Goal: Information Seeking & Learning: Learn about a topic

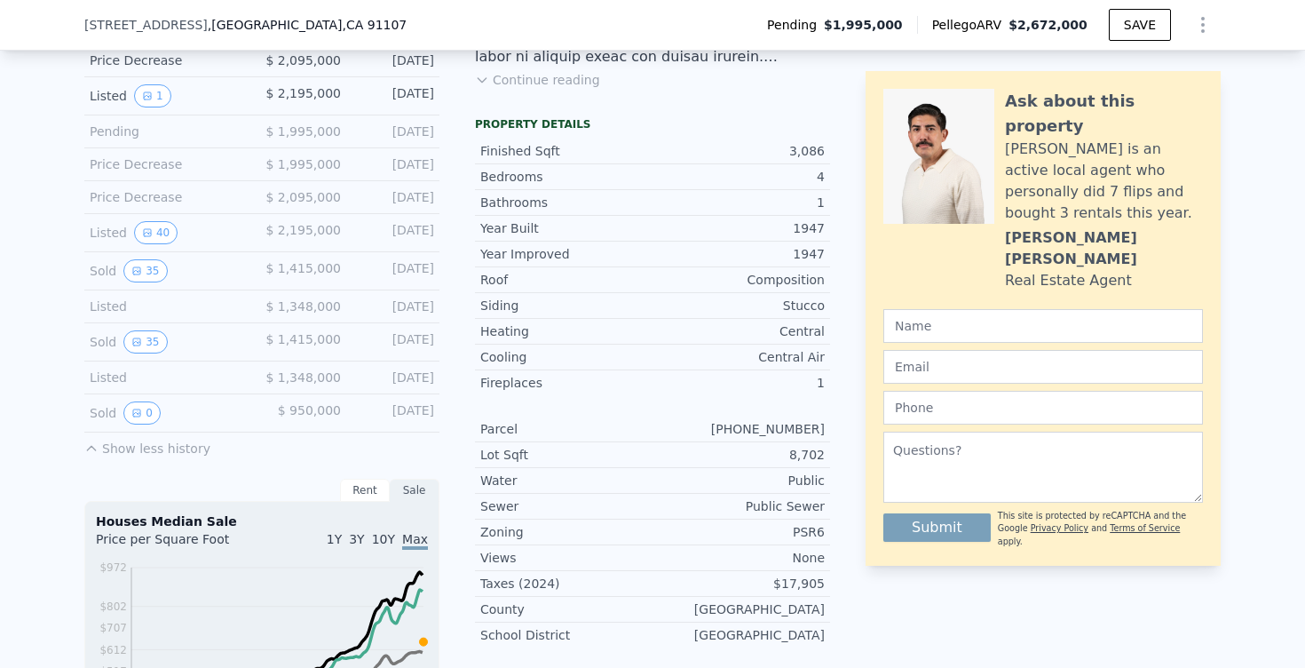
scroll to position [475, 0]
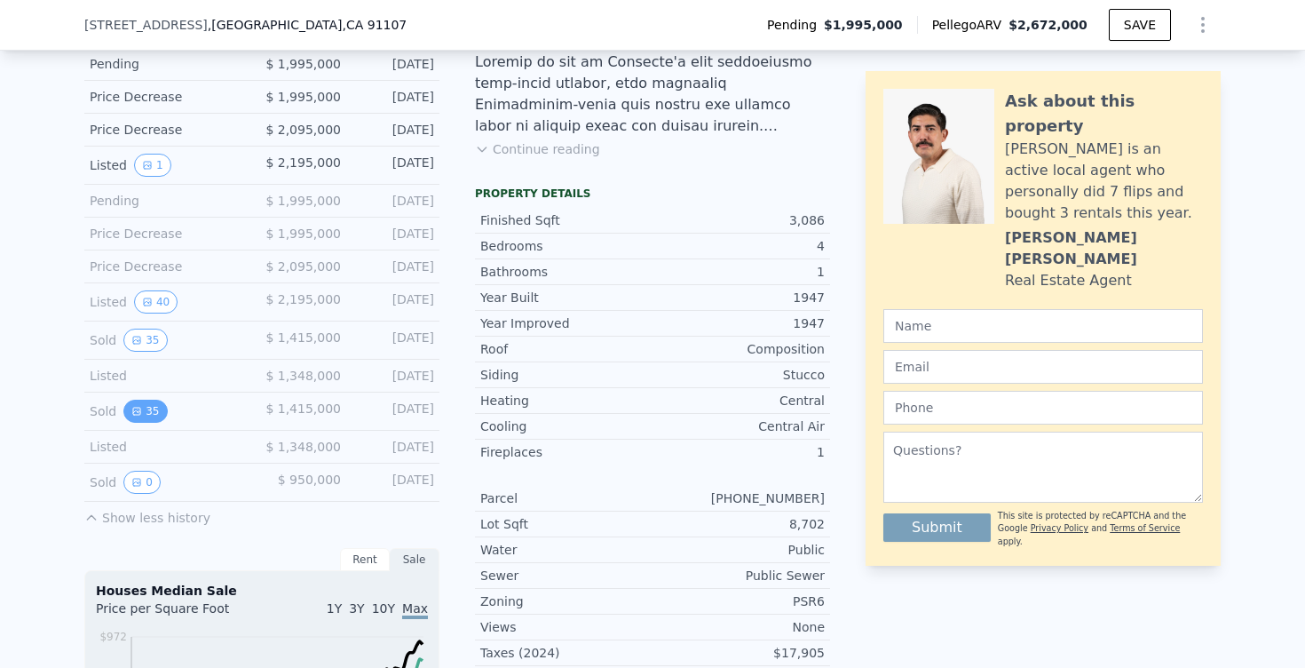
click at [158, 413] on button "35" at bounding box center [144, 410] width 43 height 23
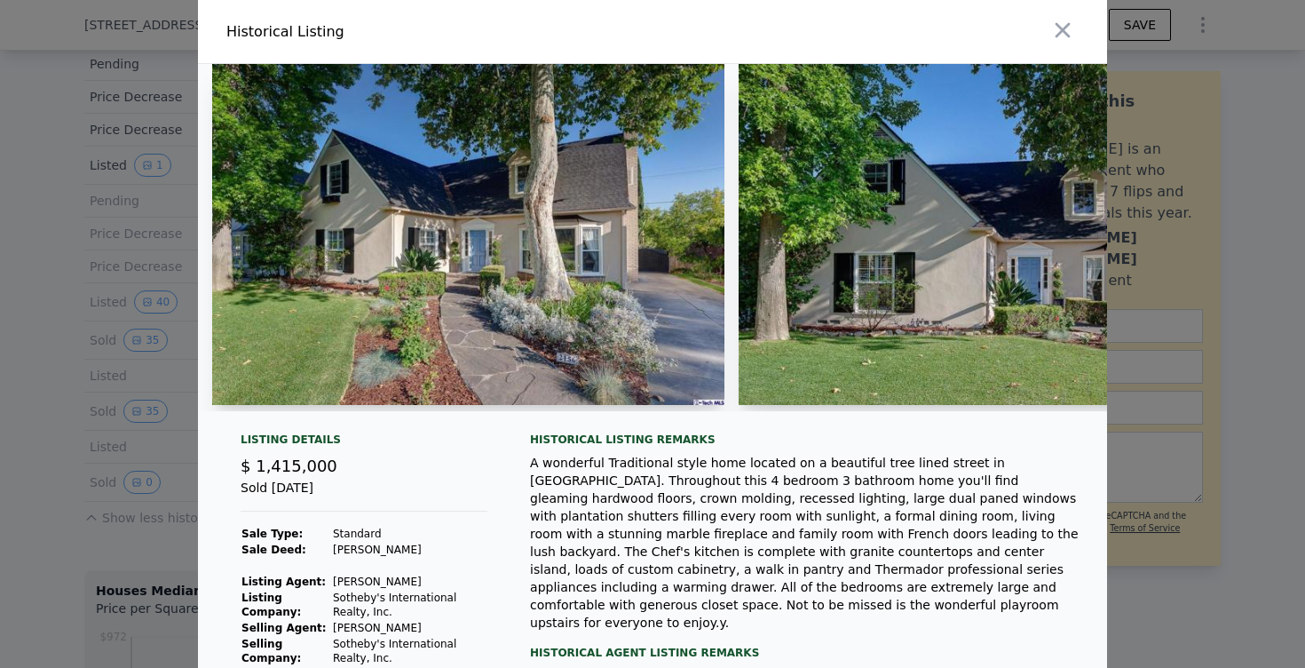
click at [432, 284] on img at bounding box center [468, 234] width 512 height 341
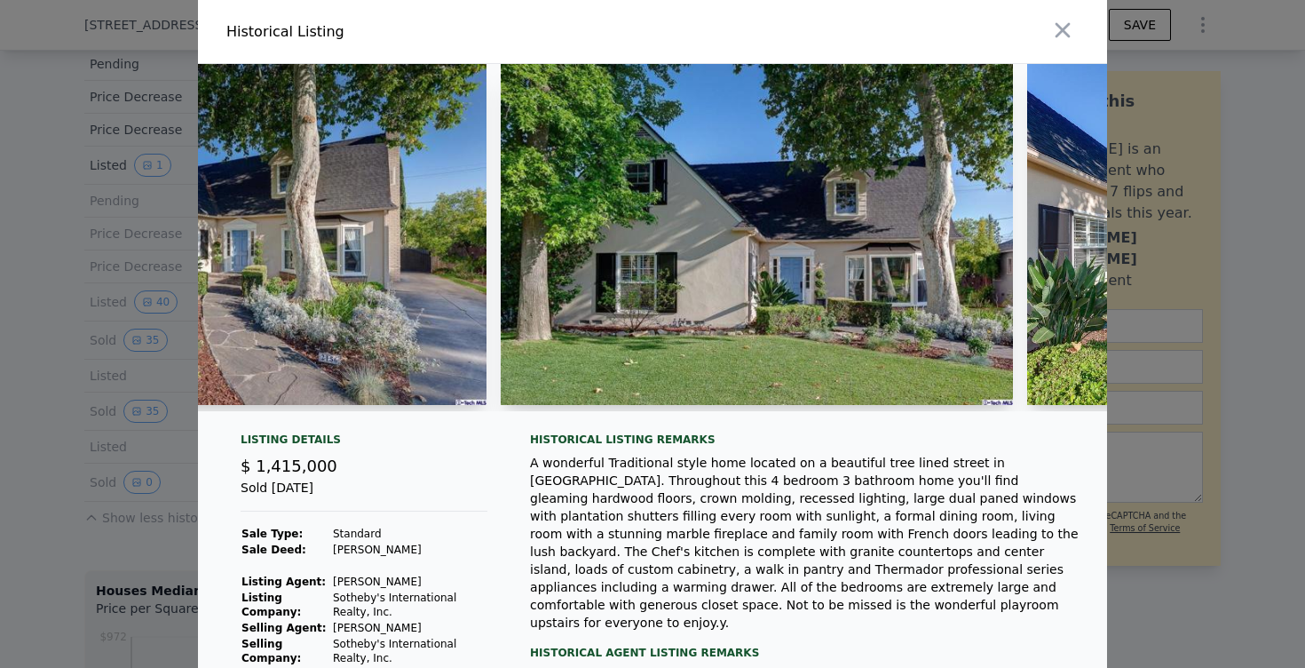
scroll to position [0, 240]
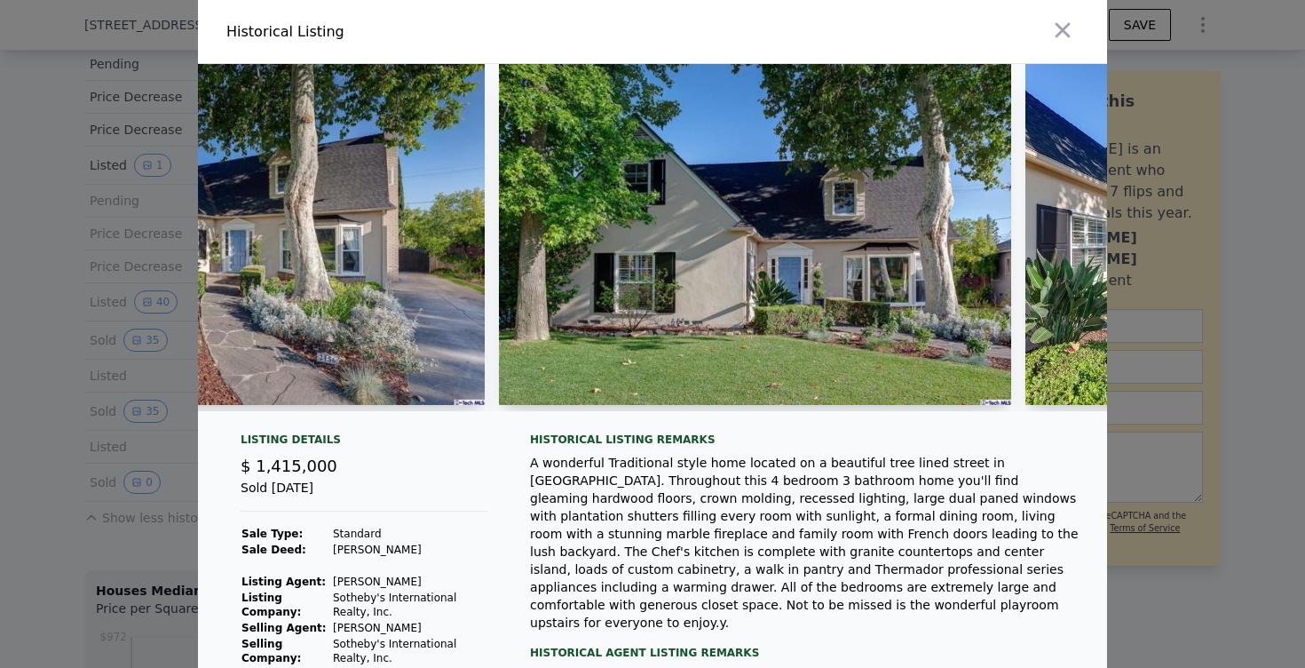
click at [576, 276] on img at bounding box center [755, 234] width 512 height 341
click at [703, 258] on img at bounding box center [755, 234] width 512 height 341
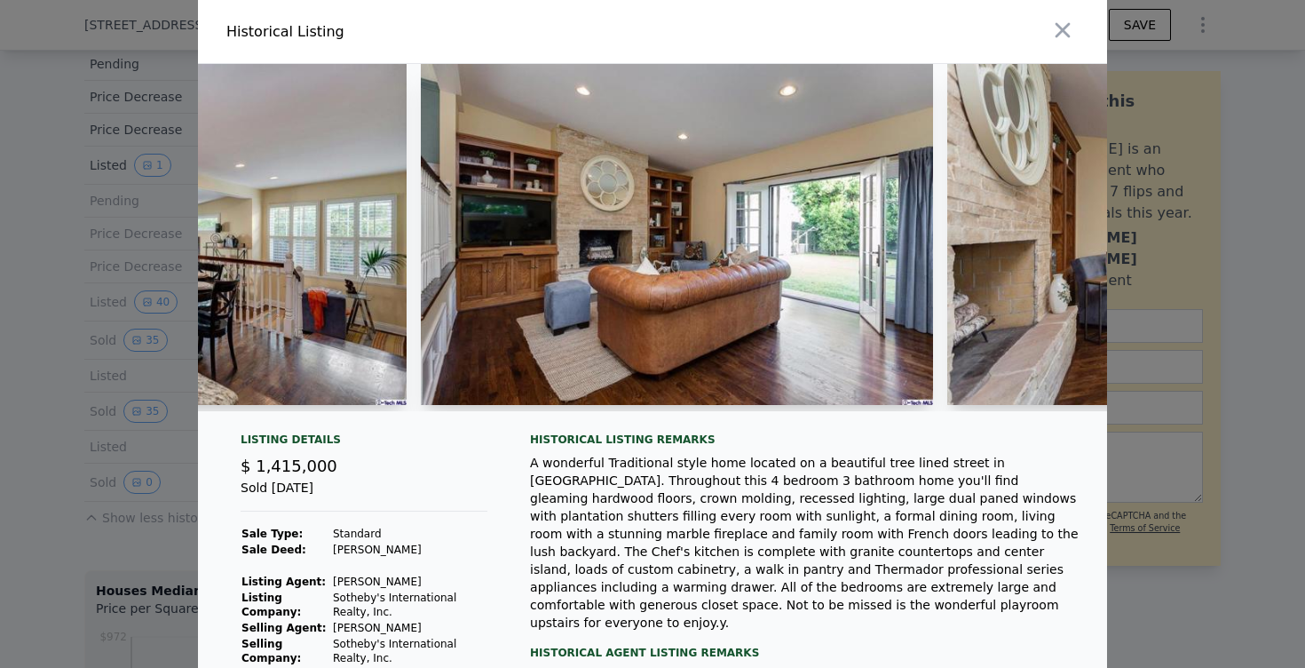
scroll to position [0, 8247]
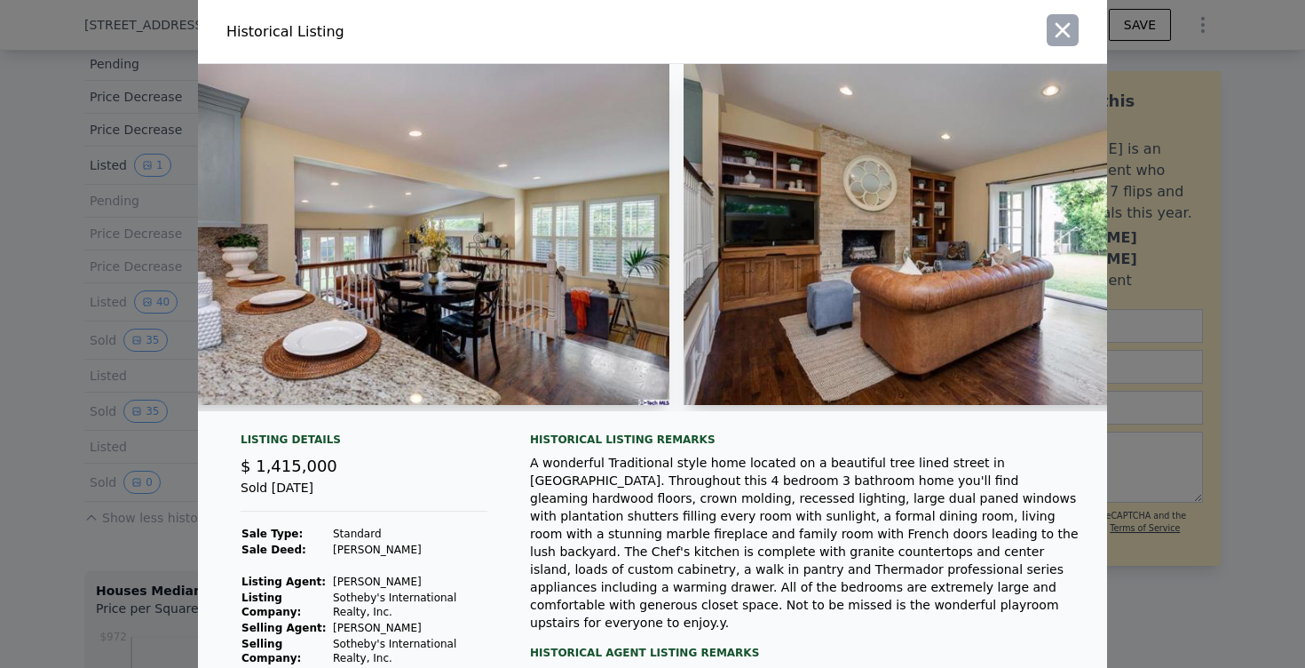
click at [1073, 33] on icon "button" at bounding box center [1062, 30] width 25 height 25
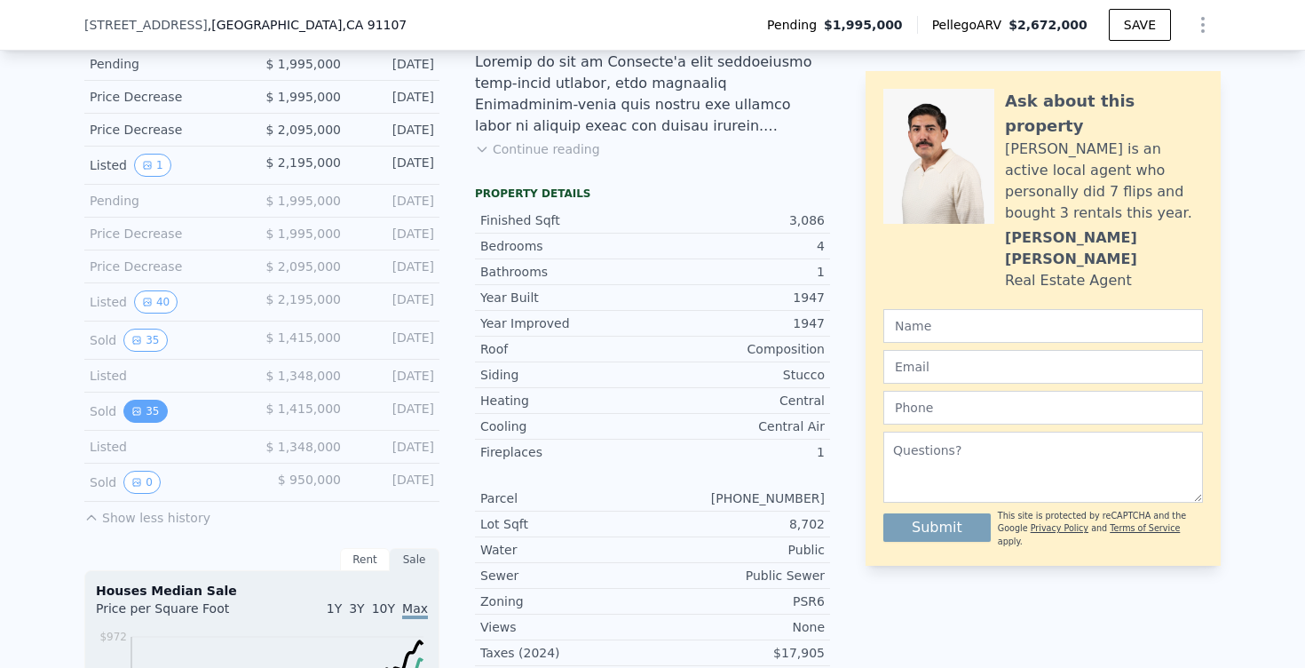
click at [152, 400] on button "35" at bounding box center [144, 410] width 43 height 23
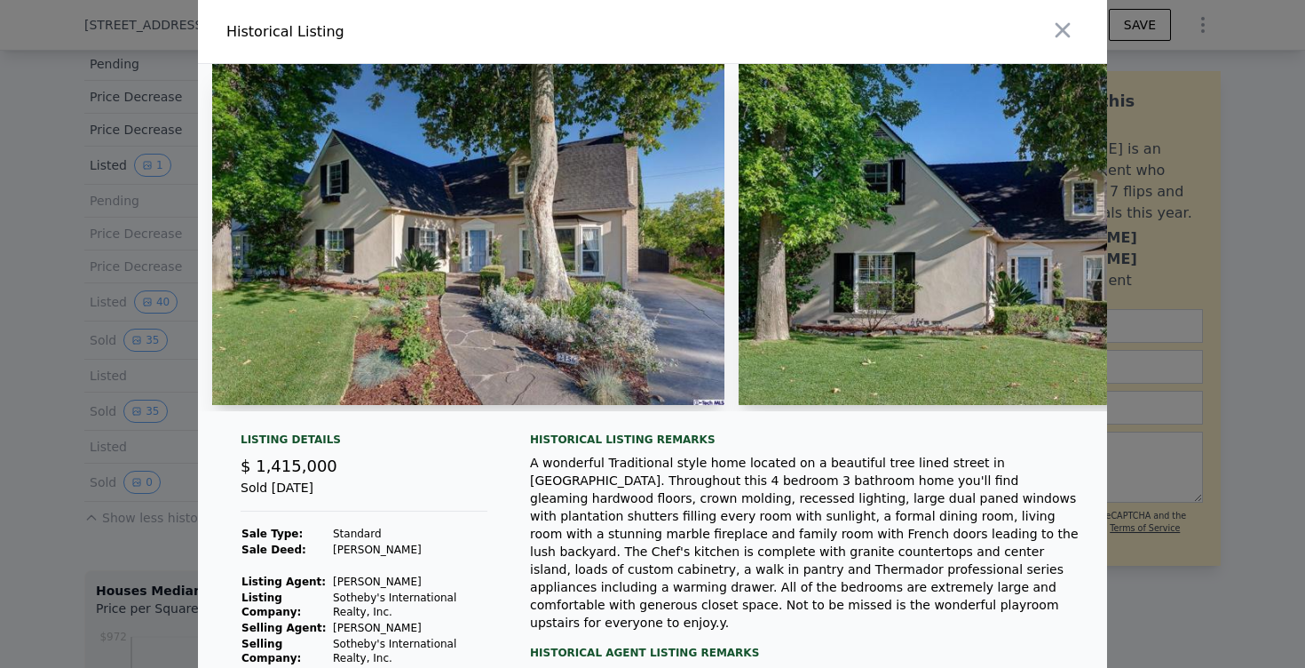
click at [22, 318] on div at bounding box center [652, 334] width 1305 height 668
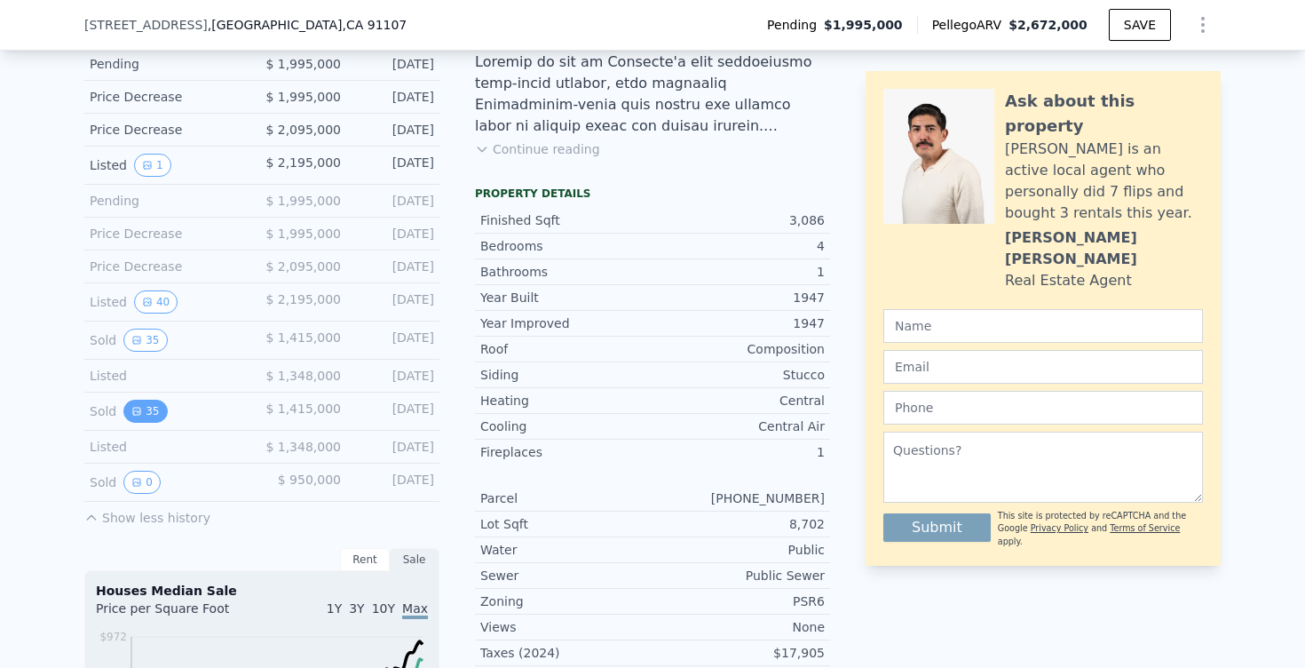
click at [135, 402] on button "35" at bounding box center [144, 410] width 43 height 23
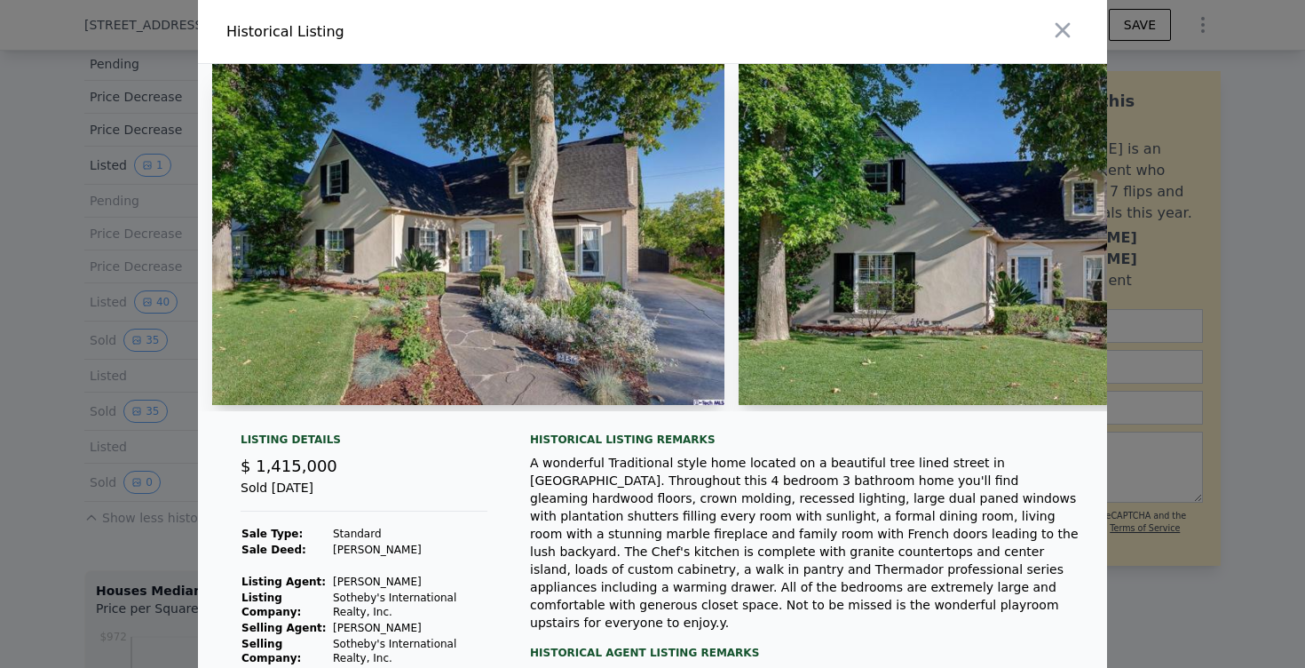
click at [48, 319] on div at bounding box center [652, 334] width 1305 height 668
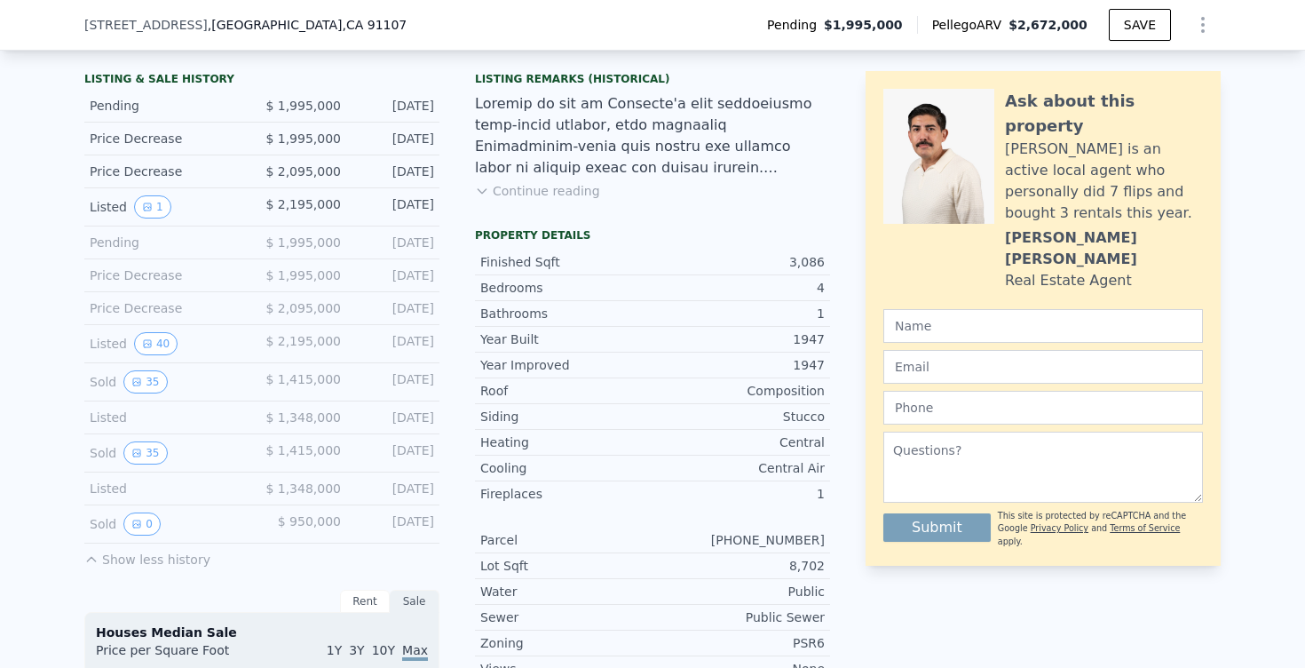
scroll to position [432, 0]
click at [139, 206] on button "1" at bounding box center [152, 207] width 37 height 23
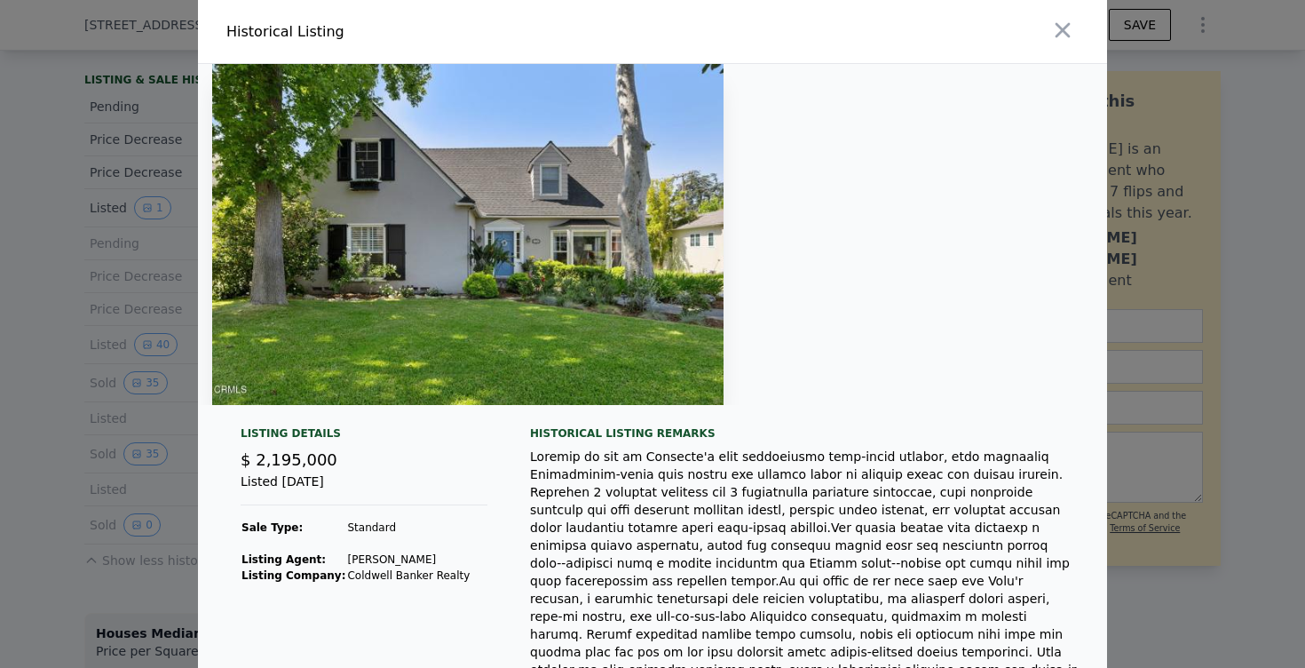
click at [36, 270] on div at bounding box center [652, 334] width 1305 height 668
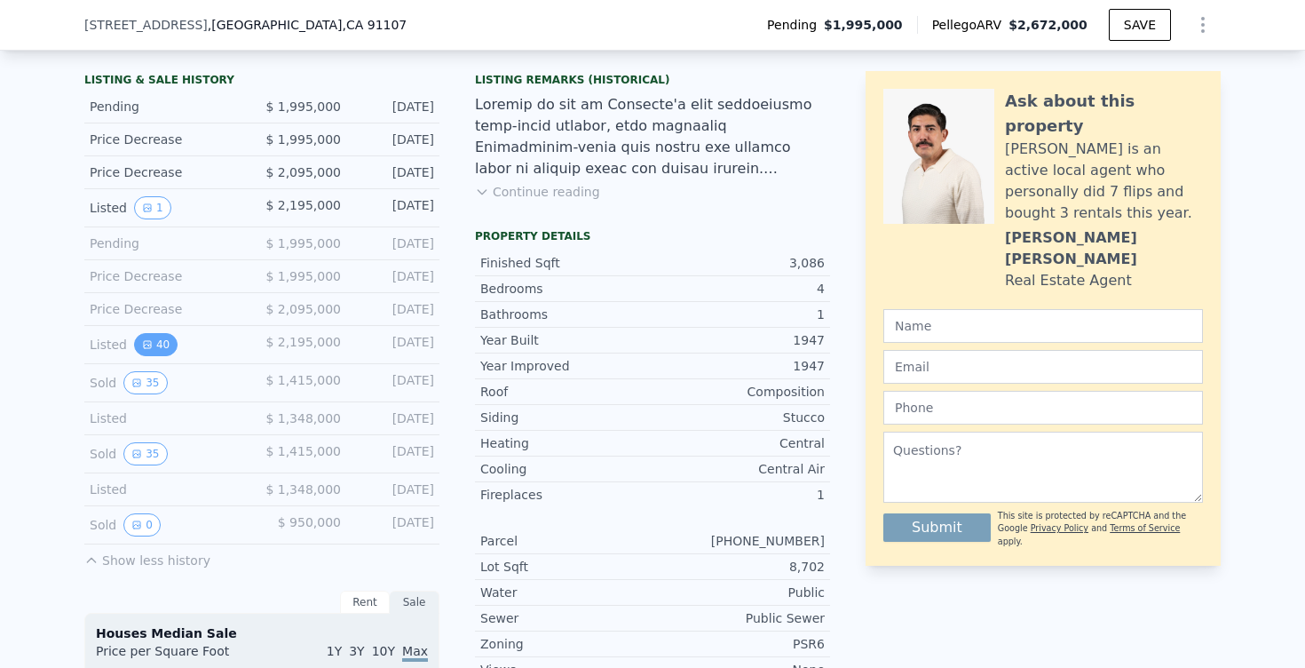
click at [139, 340] on button "40" at bounding box center [155, 344] width 43 height 23
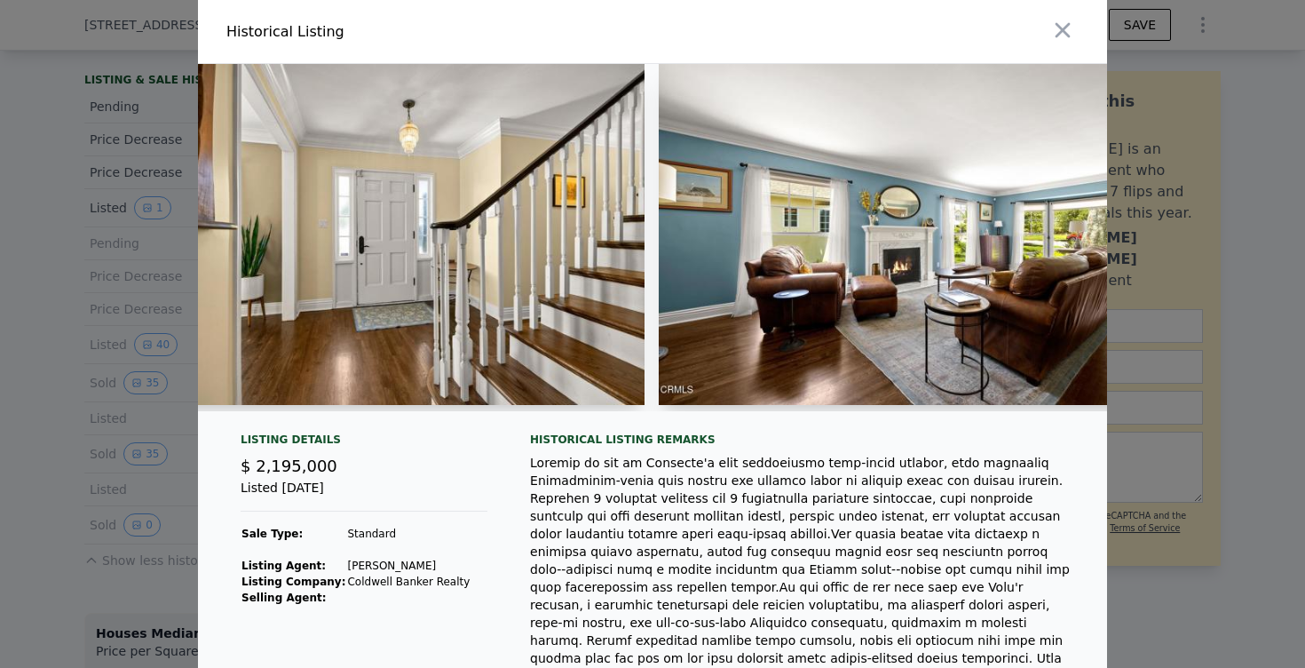
scroll to position [0, 0]
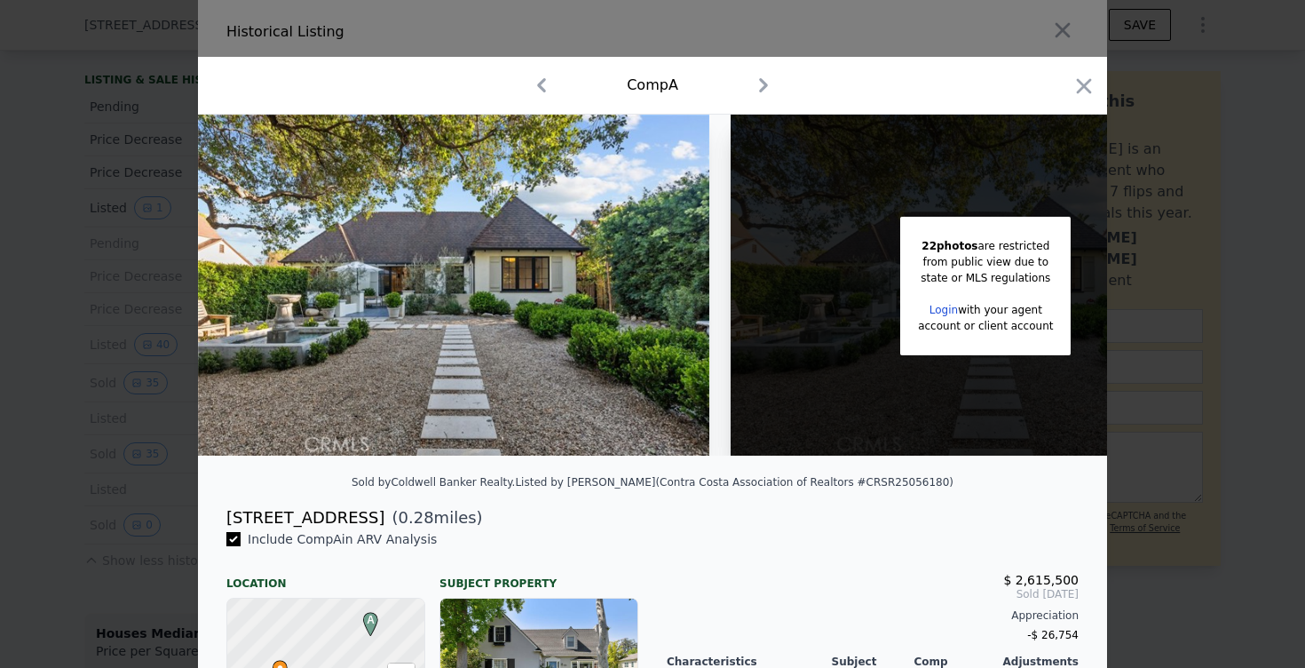
scroll to position [0, 6452]
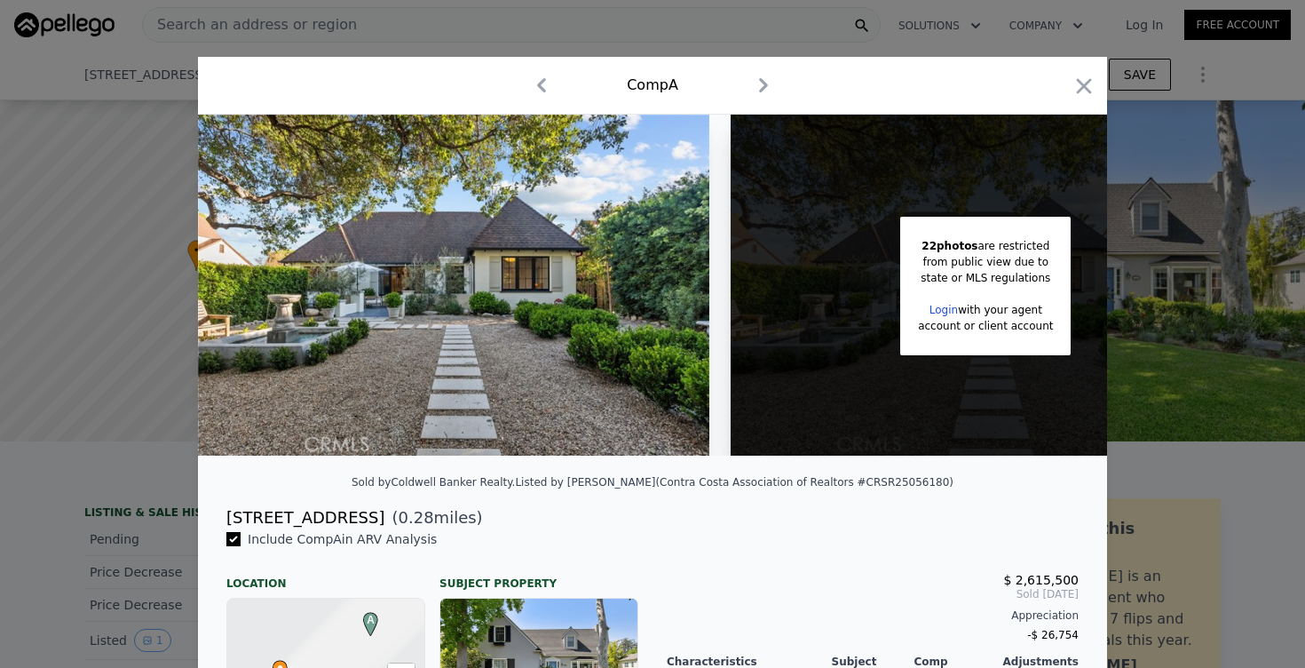
scroll to position [88, 0]
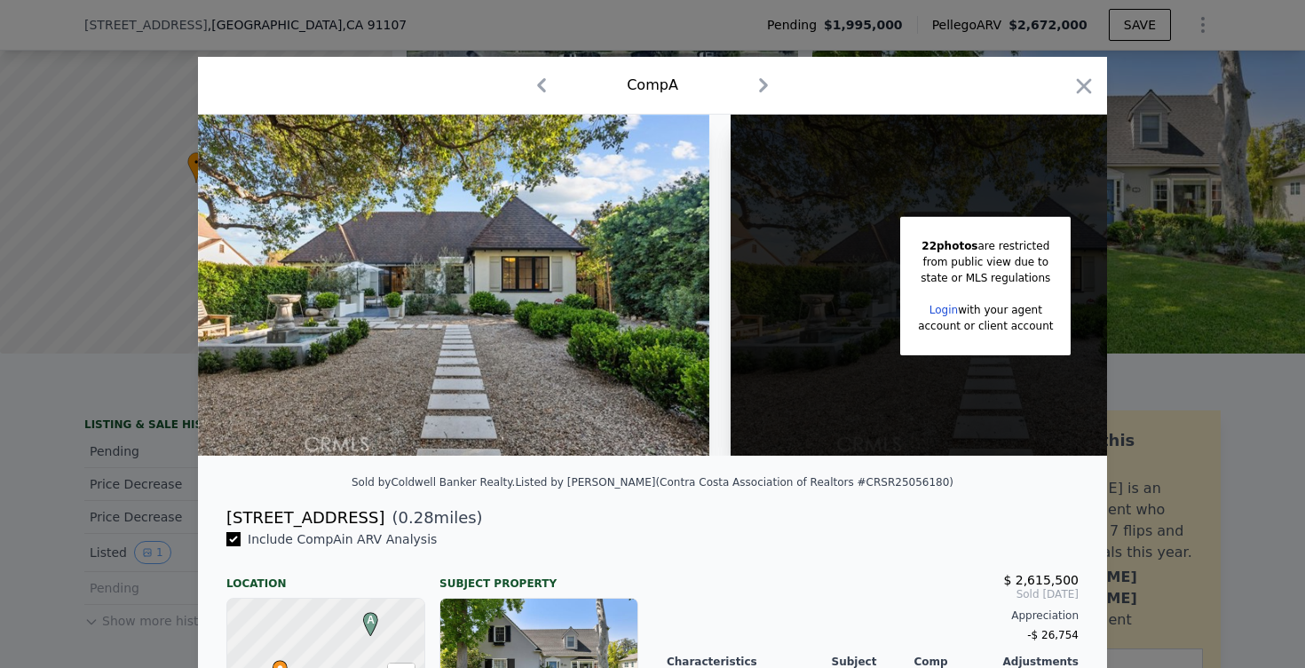
click at [72, 559] on div at bounding box center [652, 334] width 1305 height 668
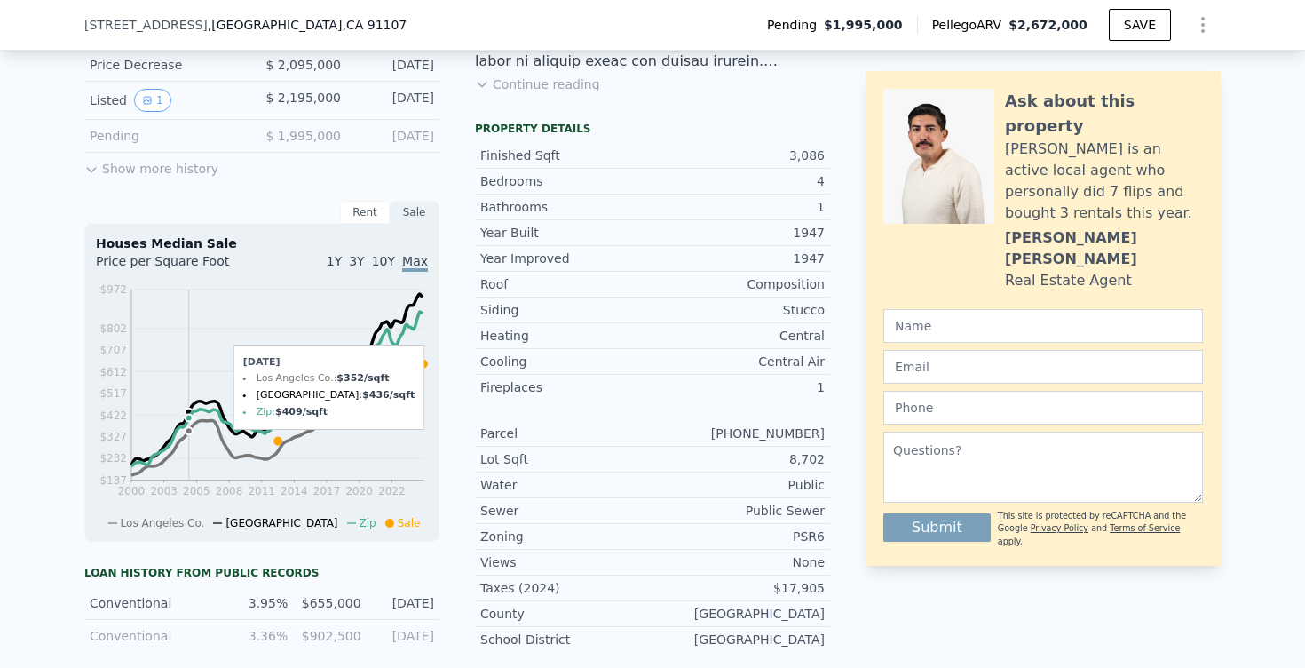
scroll to position [541, 0]
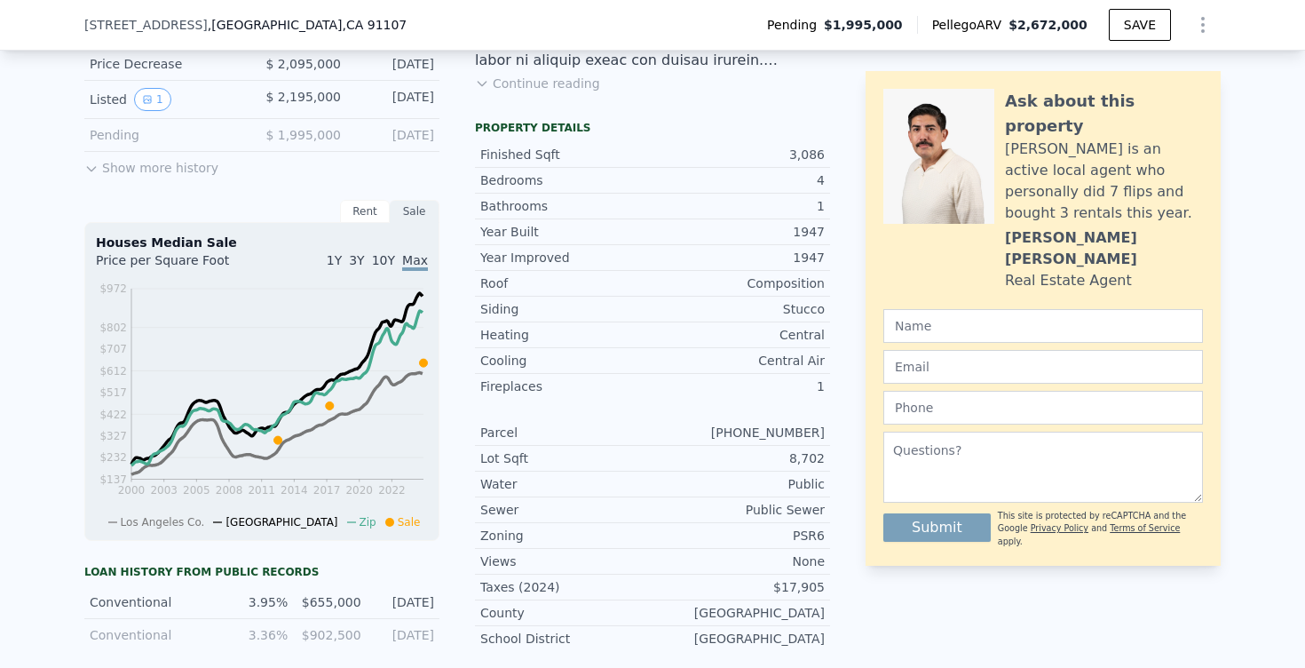
click at [184, 177] on div "LISTING & SALE HISTORY Pending $ 1,995,000 [DATE] Price Decrease $ 1,995,000 [D…" at bounding box center [261, 417] width 355 height 920
click at [184, 168] on button "Show more history" at bounding box center [151, 164] width 134 height 25
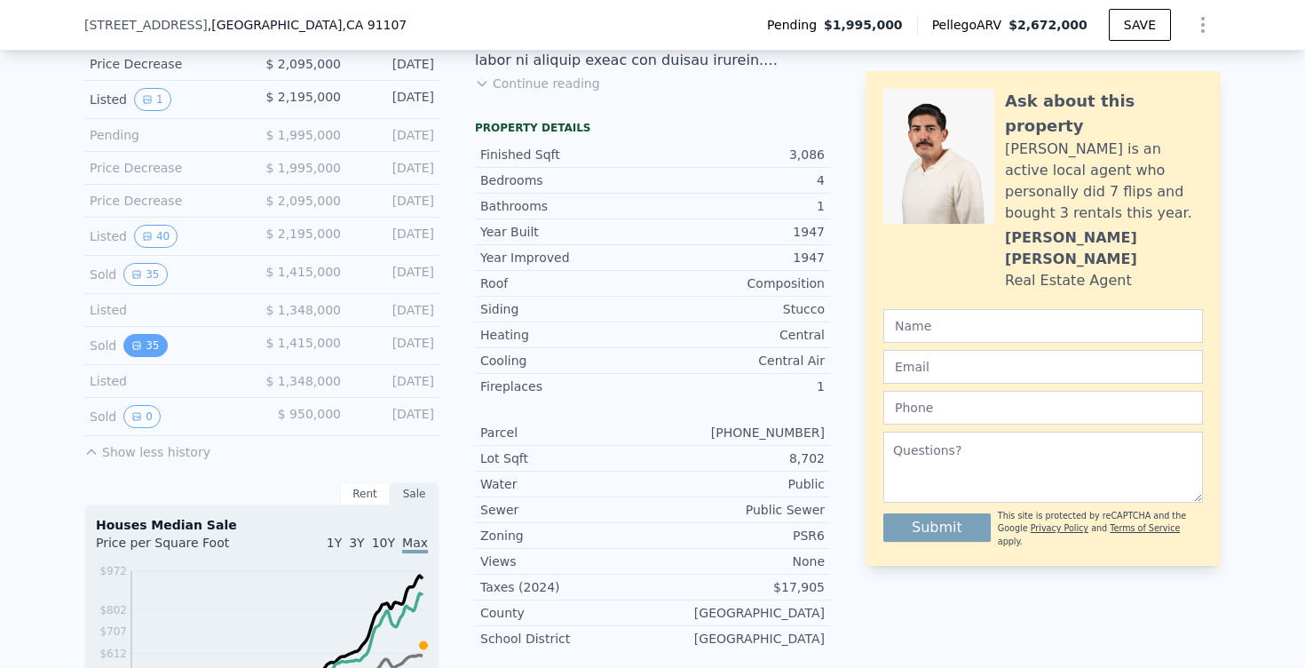
click at [162, 340] on button "35" at bounding box center [144, 345] width 43 height 23
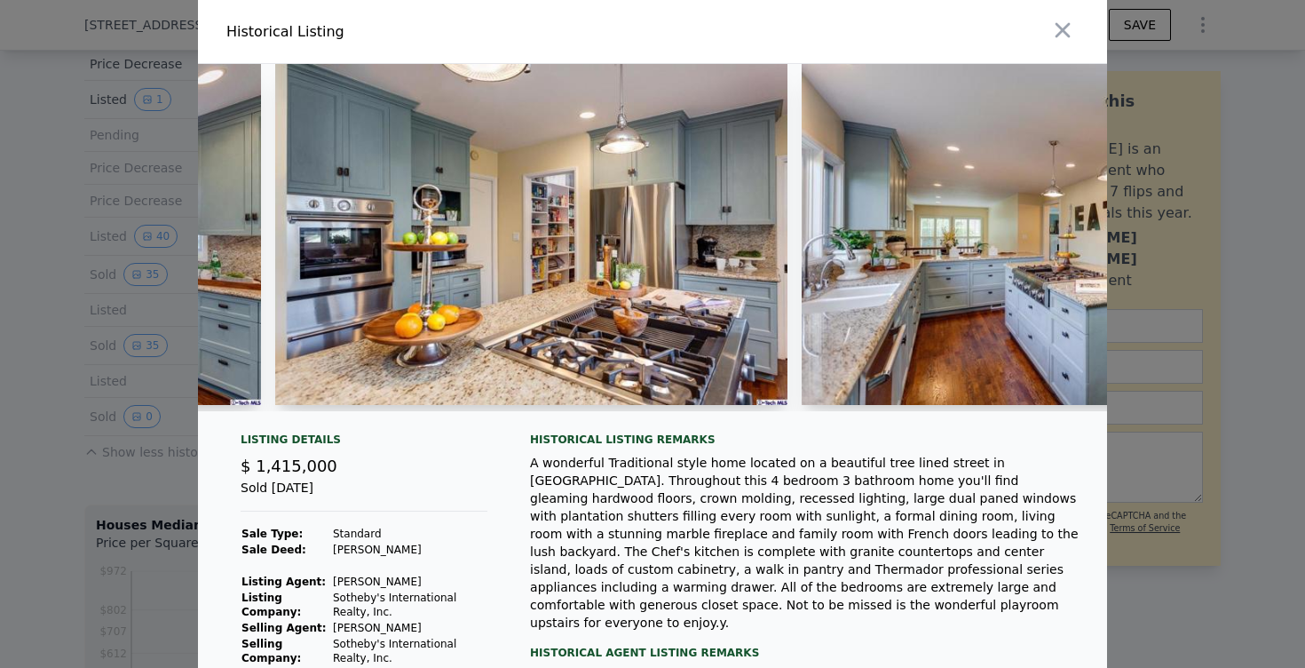
scroll to position [0, 6705]
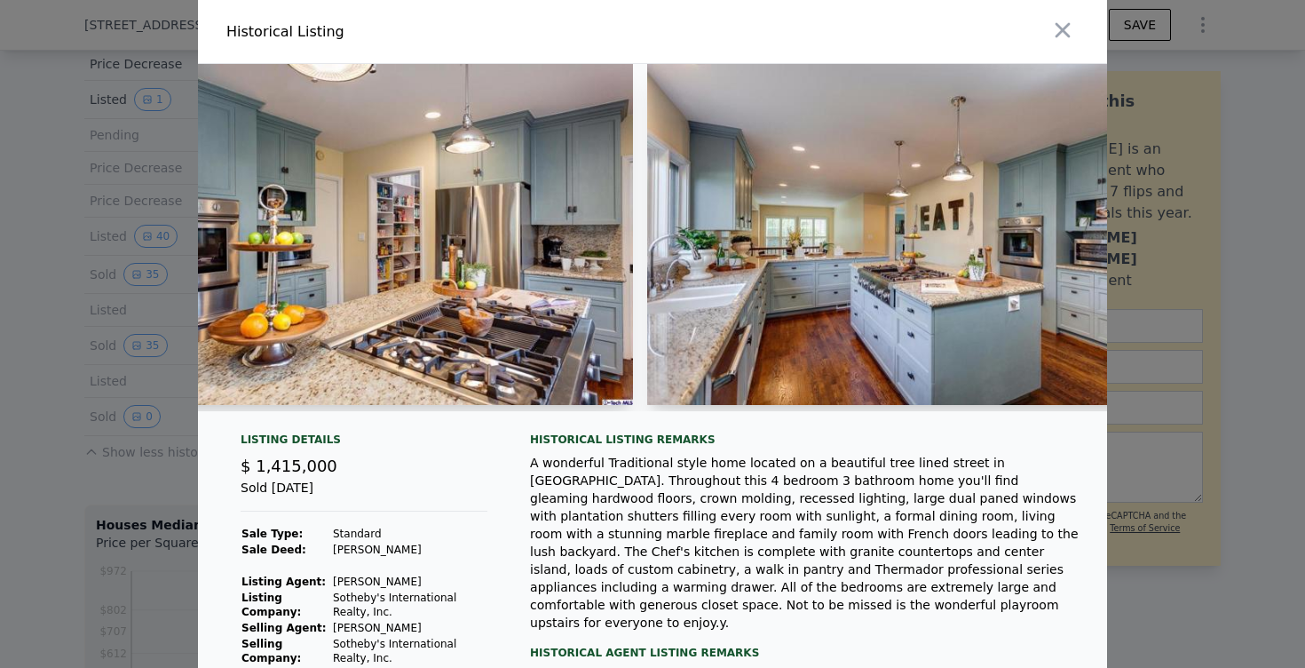
click at [59, 165] on div at bounding box center [652, 334] width 1305 height 668
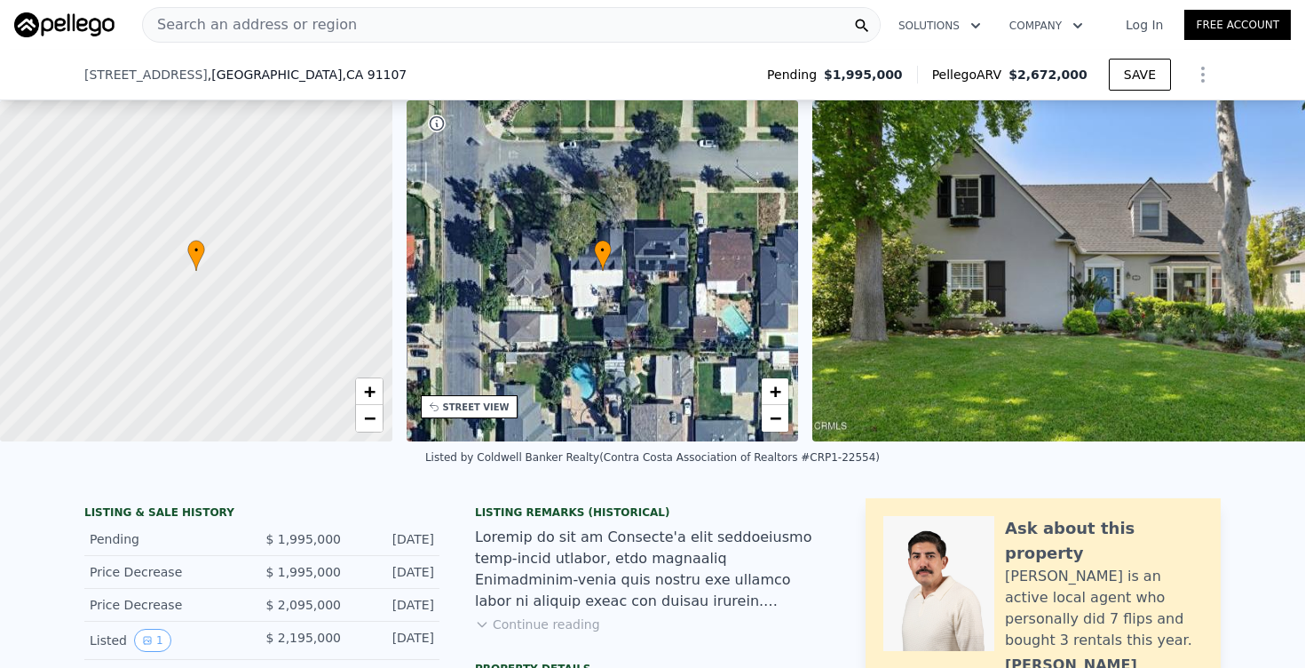
scroll to position [499, 0]
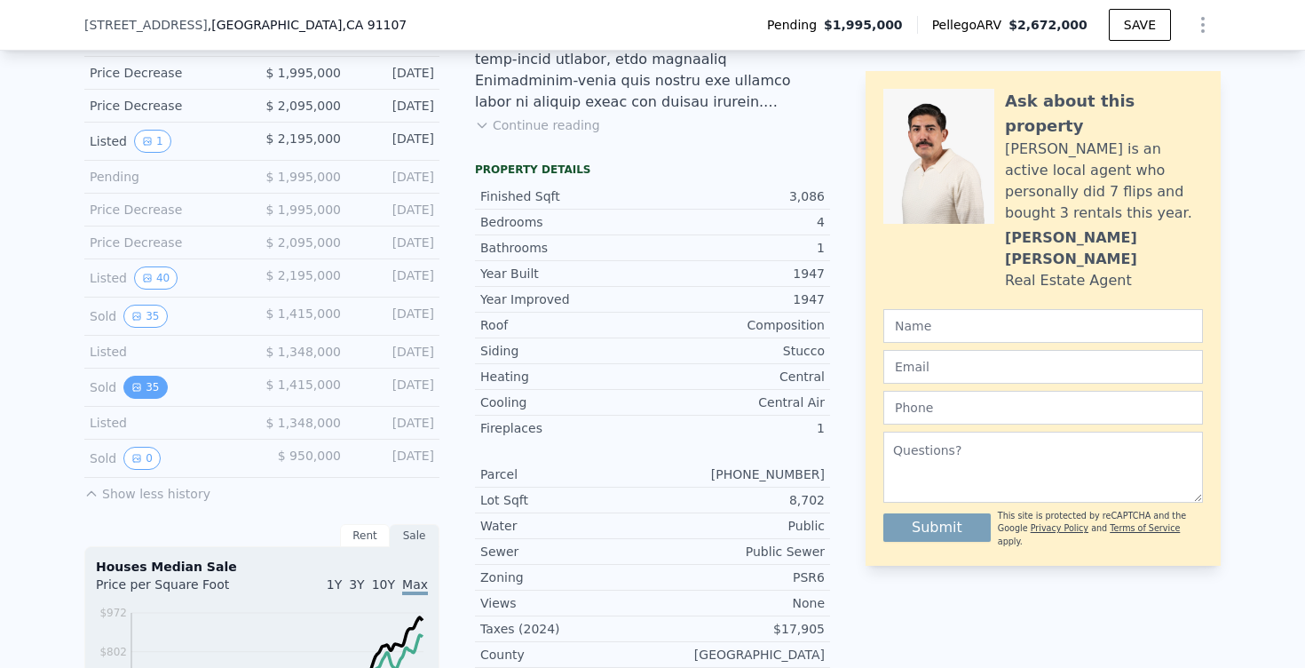
click at [152, 383] on button "35" at bounding box center [144, 386] width 43 height 23
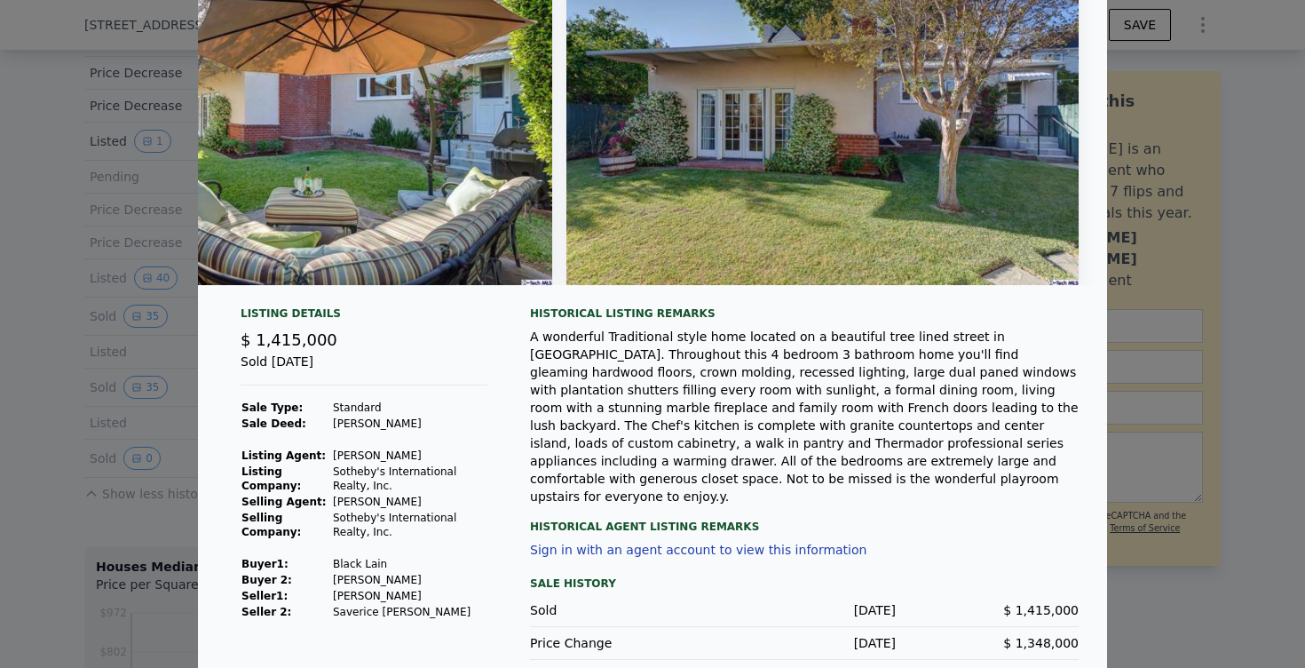
scroll to position [121, 0]
click at [66, 300] on div at bounding box center [652, 334] width 1305 height 668
